Goal: Task Accomplishment & Management: Manage account settings

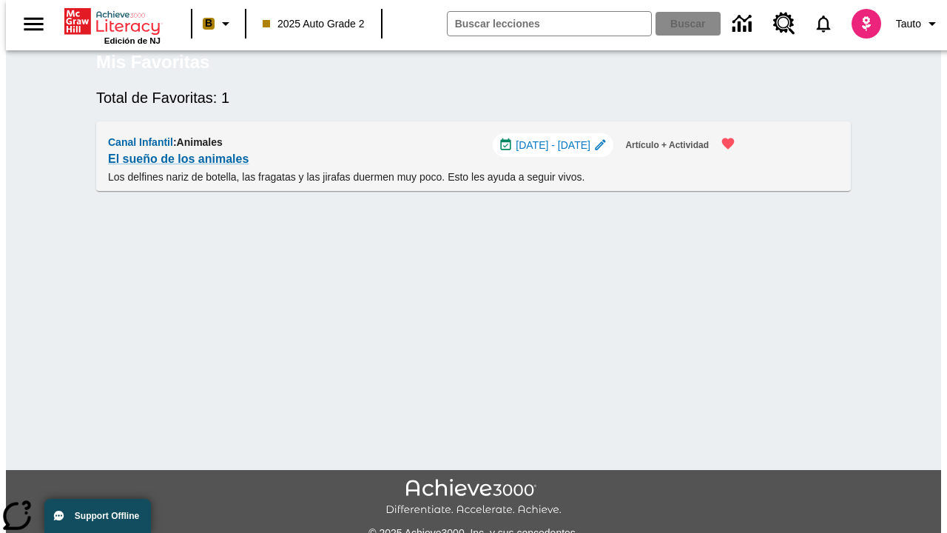
click at [557, 153] on span "[DATE] - [DATE]" at bounding box center [553, 146] width 75 height 16
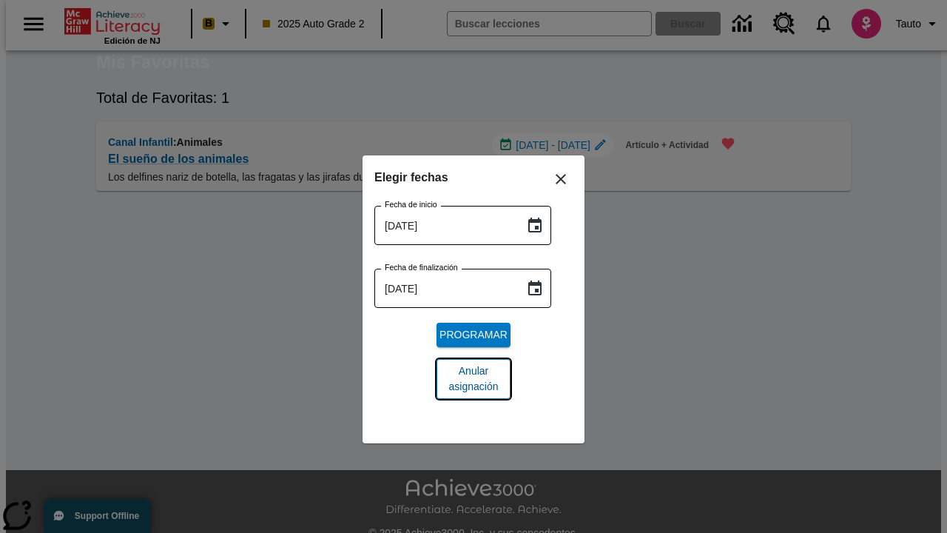
click at [473, 379] on span "Anular asignación" at bounding box center [473, 378] width 50 height 31
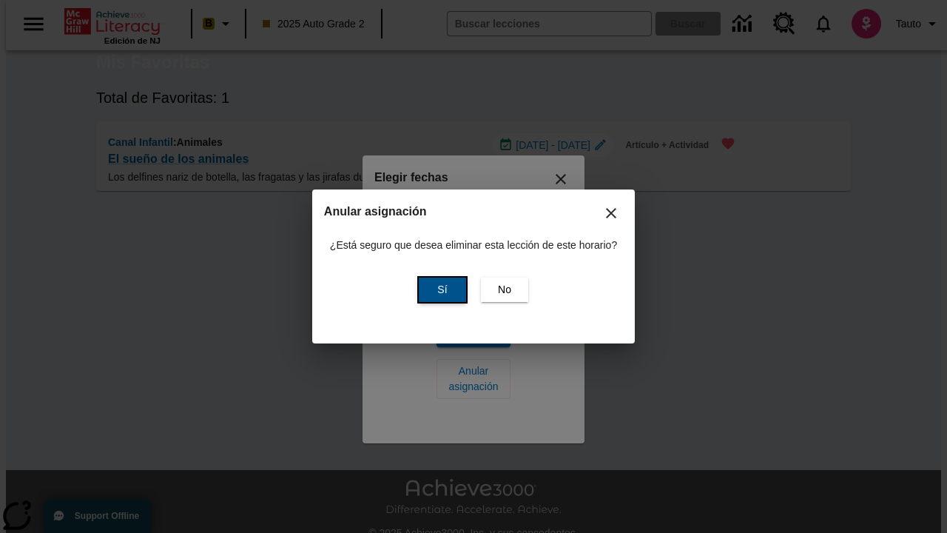
click at [440, 289] on span "Sí" at bounding box center [442, 290] width 10 height 16
